Goal: Task Accomplishment & Management: Use online tool/utility

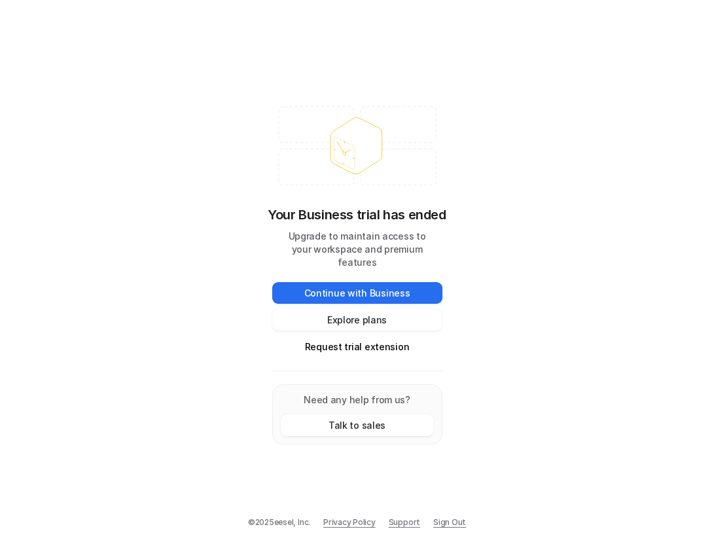
click at [451, 520] on link "Sign Out" at bounding box center [449, 522] width 33 height 12
click at [387, 338] on button "Request trial extension" at bounding box center [357, 347] width 170 height 22
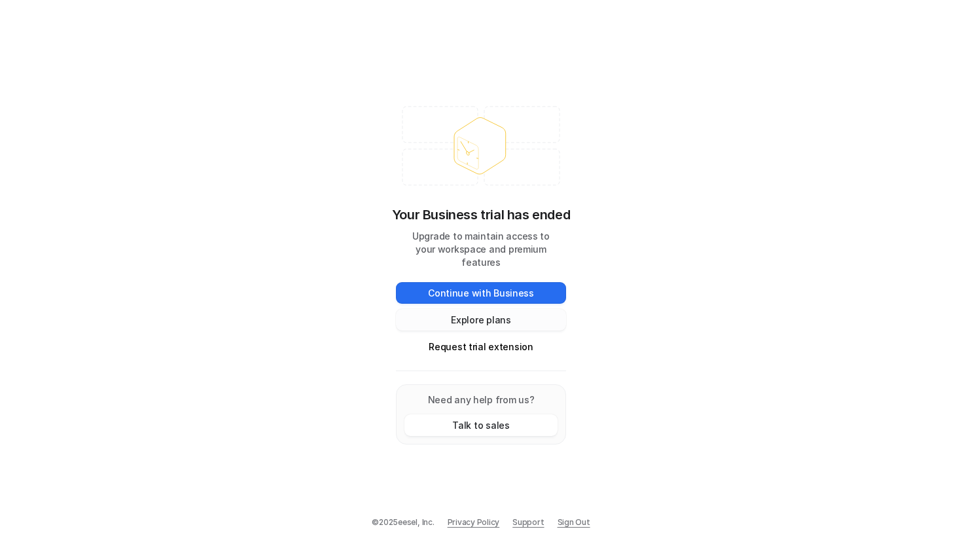
click at [472, 310] on button "Explore plans" at bounding box center [481, 320] width 170 height 22
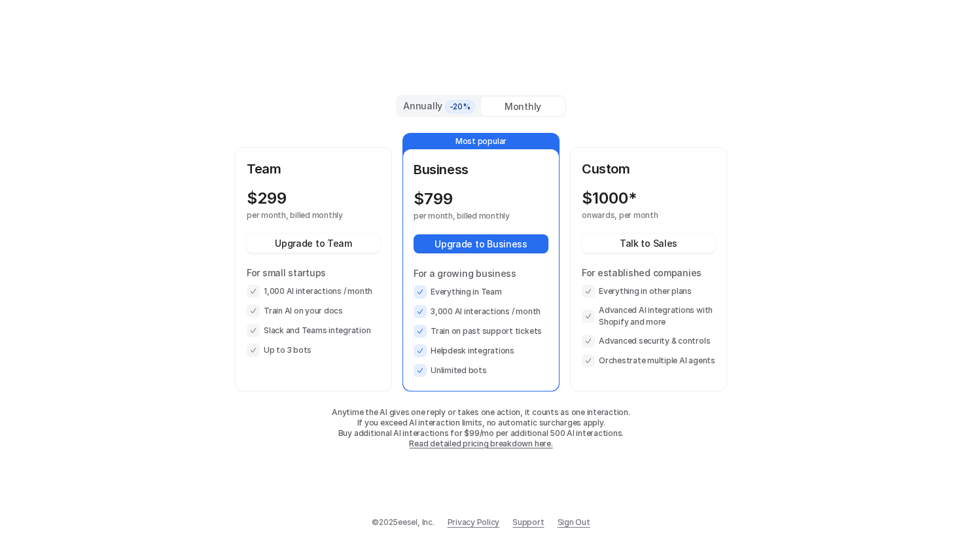
click at [559, 523] on link "Sign Out" at bounding box center [574, 522] width 33 height 12
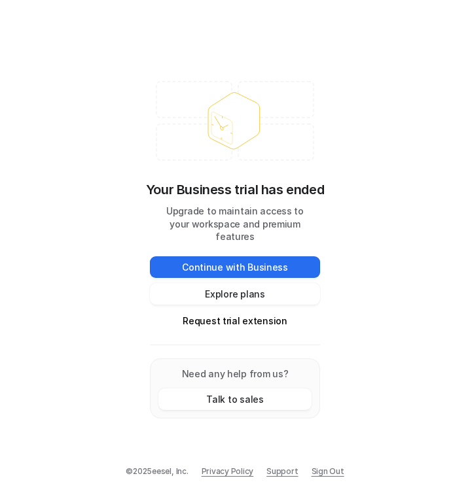
drag, startPoint x: 44, startPoint y: 62, endPoint x: 97, endPoint y: 62, distance: 53.0
click at [97, 62] on div "Your Business trial has ended Upgrade to maintain access to your workspace and …" at bounding box center [235, 246] width 470 height 493
click at [230, 319] on button "Request trial extension" at bounding box center [235, 321] width 170 height 22
click at [254, 311] on button "Request trial extension" at bounding box center [235, 321] width 170 height 22
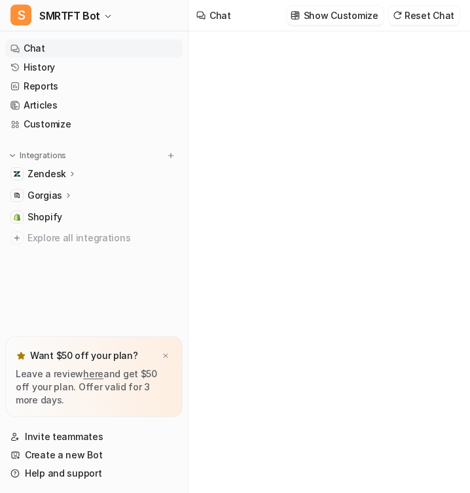
type textarea "**********"
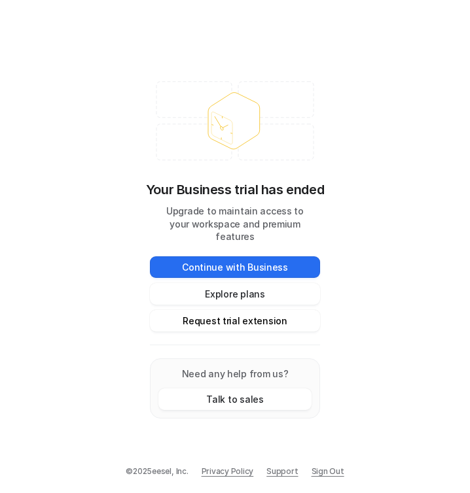
click at [247, 316] on button "Request trial extension" at bounding box center [235, 321] width 170 height 22
click at [202, 315] on button "Request trial extension" at bounding box center [235, 321] width 170 height 22
click at [210, 317] on button "Request trial extension" at bounding box center [235, 321] width 170 height 22
click at [211, 314] on button "Request trial extension" at bounding box center [235, 321] width 170 height 22
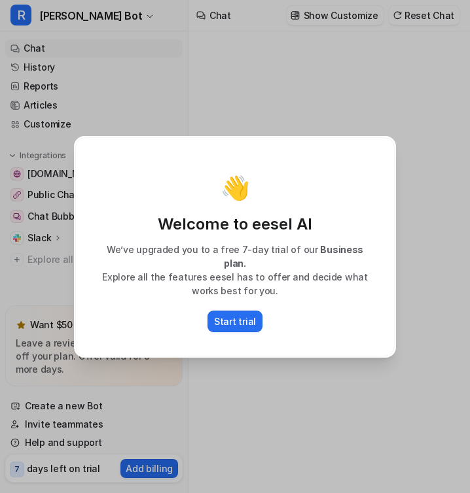
type textarea "**********"
